Goal: Information Seeking & Learning: Learn about a topic

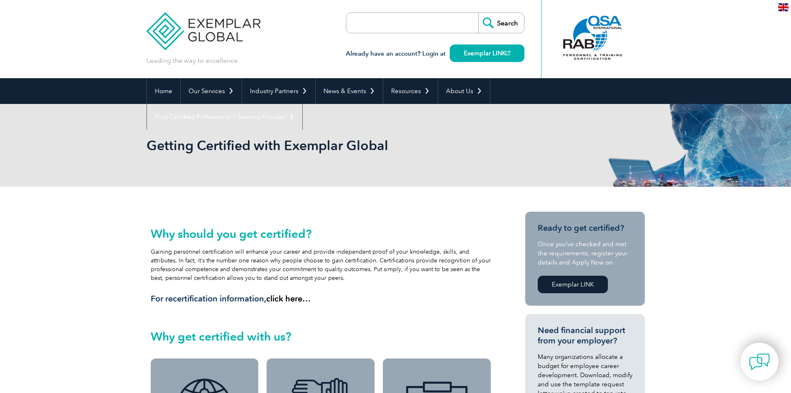
scroll to position [42, 0]
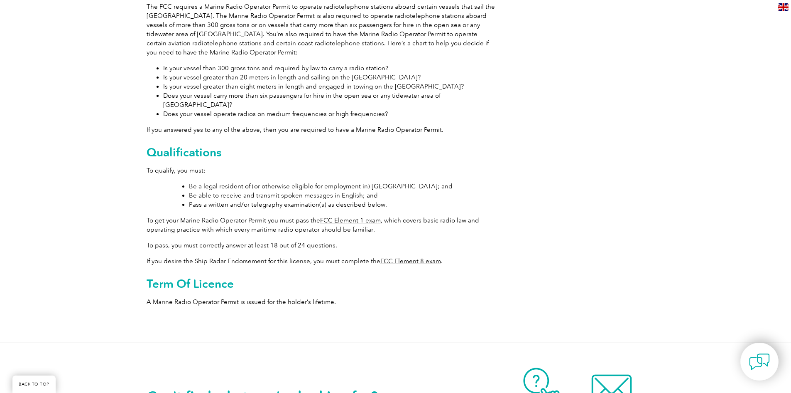
scroll to position [249, 0]
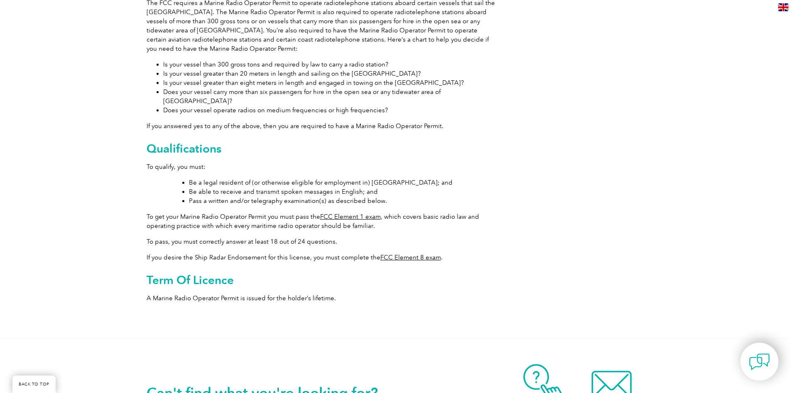
click at [349, 213] on link "FCC Element 1 exam" at bounding box center [350, 216] width 61 height 7
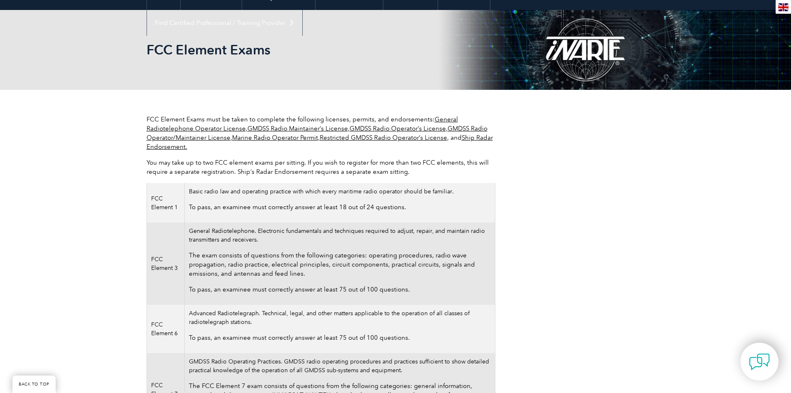
scroll to position [125, 0]
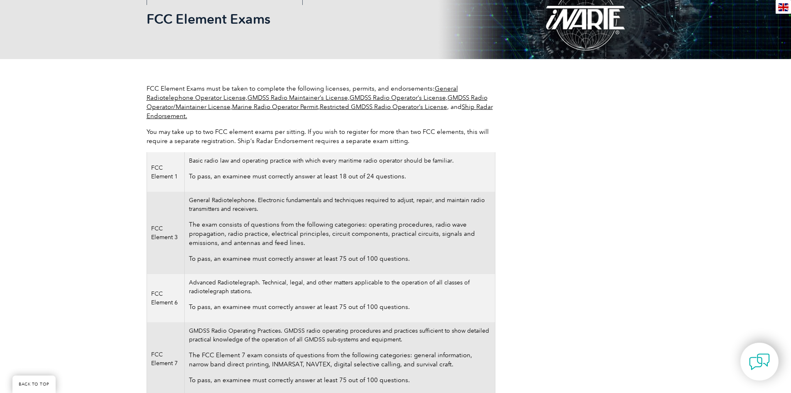
click at [363, 178] on p "To pass, an examinee must correctly answer at least 18 out of 24 questions." at bounding box center [340, 176] width 302 height 9
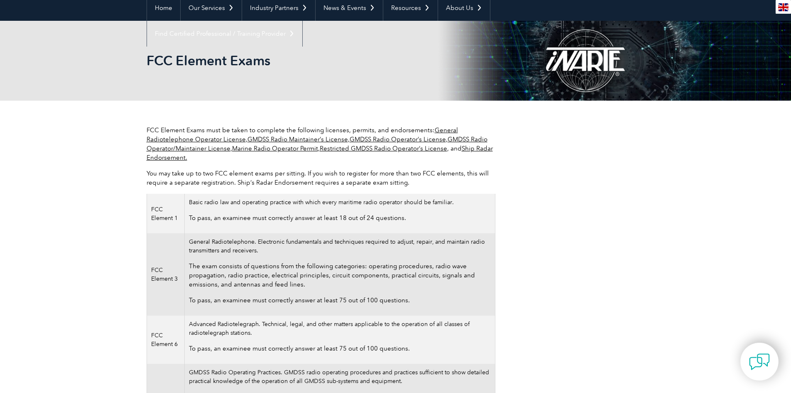
scroll to position [42, 0]
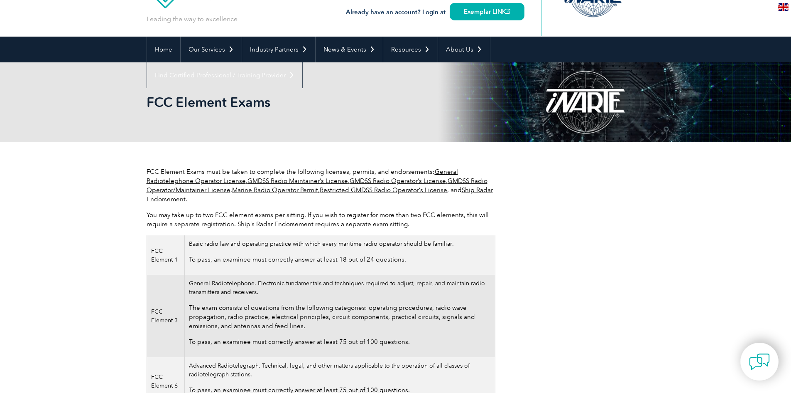
click at [270, 191] on link "Marine Radio Operator Permit" at bounding box center [275, 189] width 86 height 7
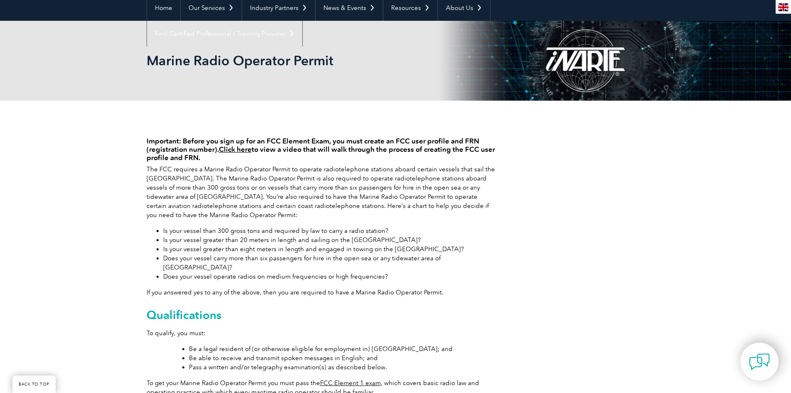
scroll to position [125, 0]
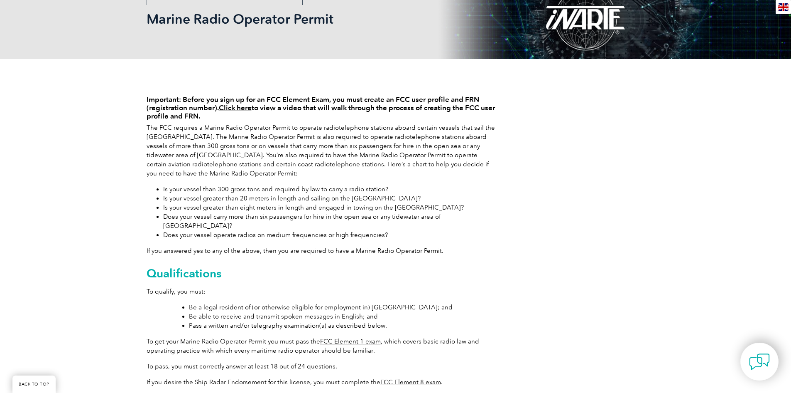
click at [348, 337] on link "FCC Element 1 exam" at bounding box center [350, 340] width 61 height 7
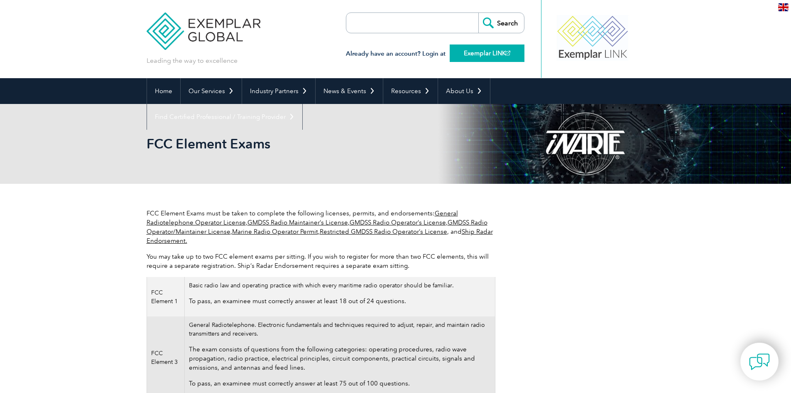
click at [481, 58] on link "Exemplar LINK" at bounding box center [487, 52] width 75 height 17
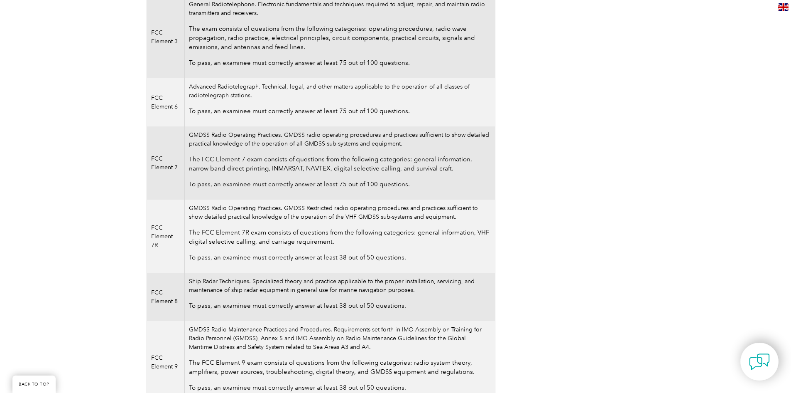
scroll to position [166, 0]
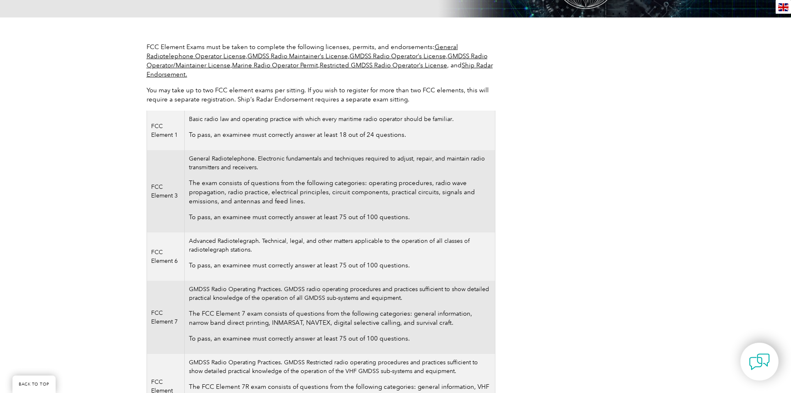
click at [325, 135] on p "To pass, an examinee must correctly answer at least 18 out of 24 questions." at bounding box center [340, 134] width 302 height 9
click at [178, 132] on td "FCC Element 1" at bounding box center [166, 129] width 38 height 39
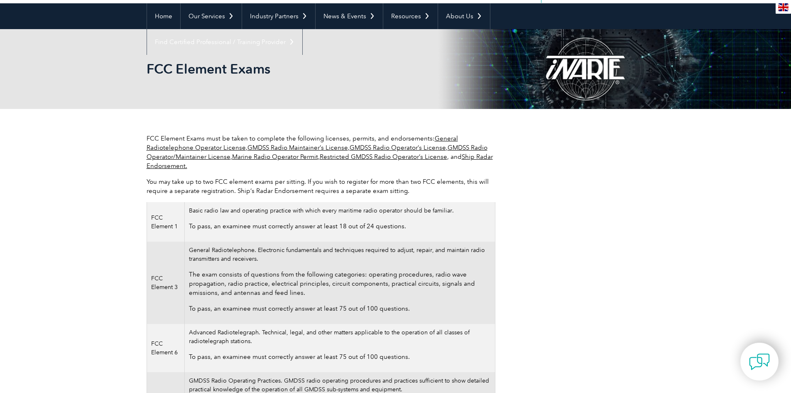
scroll to position [0, 0]
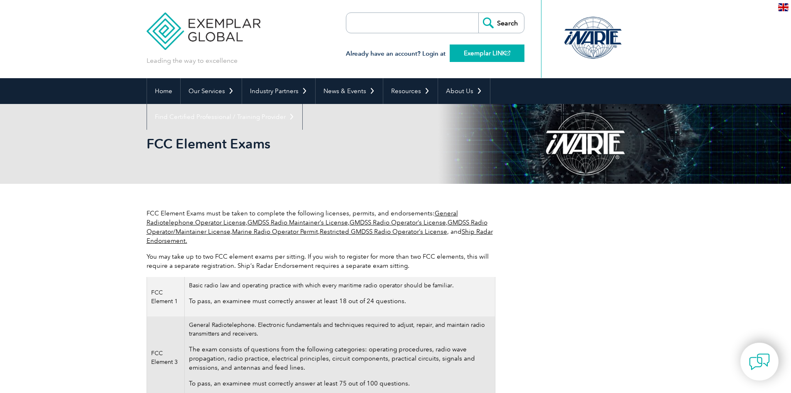
click at [478, 56] on link "Exemplar LINK" at bounding box center [487, 52] width 75 height 17
